Goal: Task Accomplishment & Management: Manage account settings

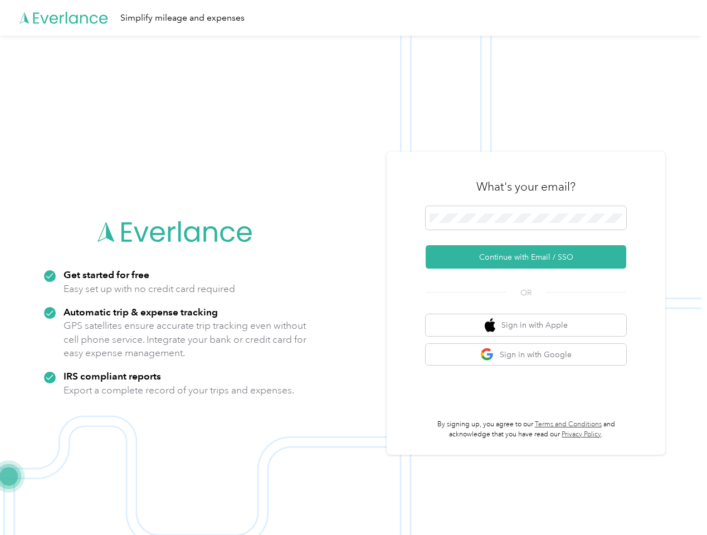
click at [353, 268] on img at bounding box center [351, 303] width 702 height 535
click at [353, 18] on div "Simplify mileage and expenses" at bounding box center [351, 18] width 702 height 36
click at [531, 257] on button "Continue with Email / SSO" at bounding box center [526, 256] width 201 height 23
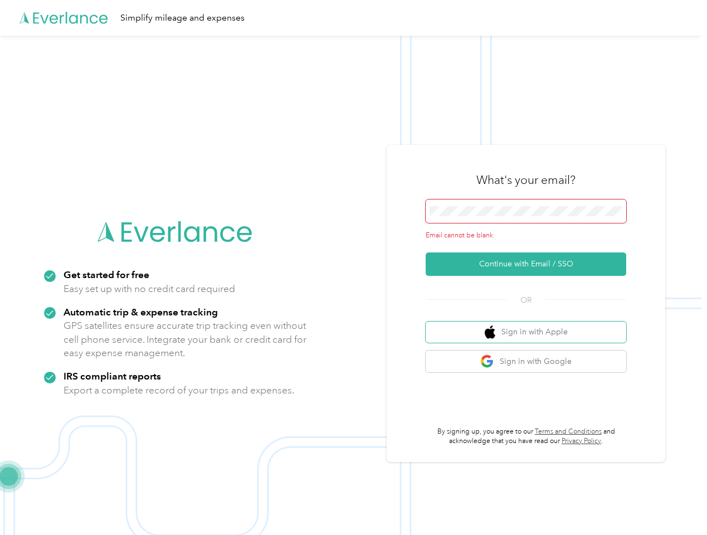
click at [531, 325] on button "Sign in with Apple" at bounding box center [526, 333] width 201 height 22
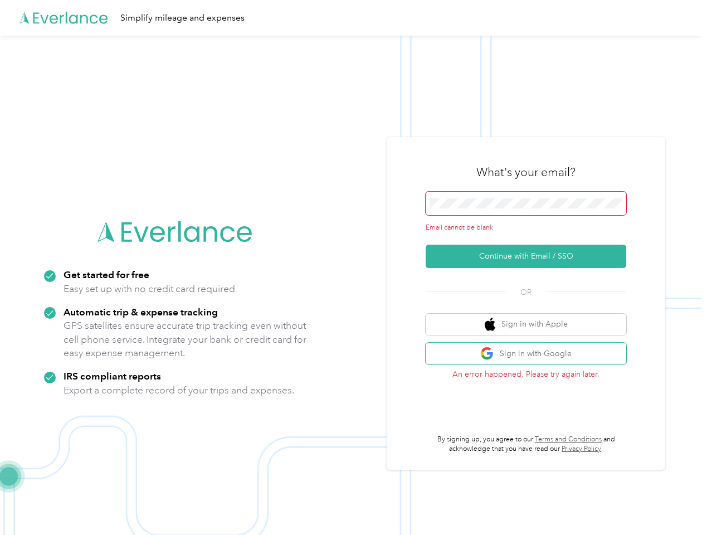
click at [531, 355] on button "Sign in with Google" at bounding box center [526, 354] width 201 height 22
